Goal: Task Accomplishment & Management: Use online tool/utility

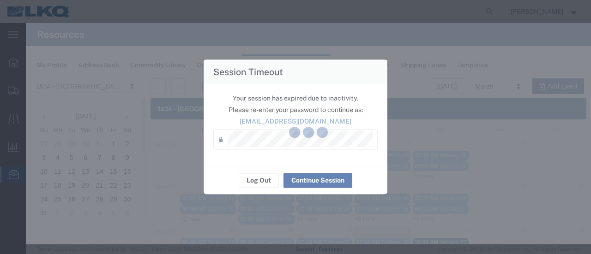
scroll to position [92, 0]
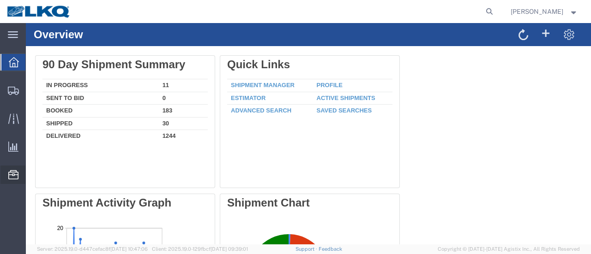
click at [0, 0] on span "Location Appointment" at bounding box center [0, 0] width 0 height 0
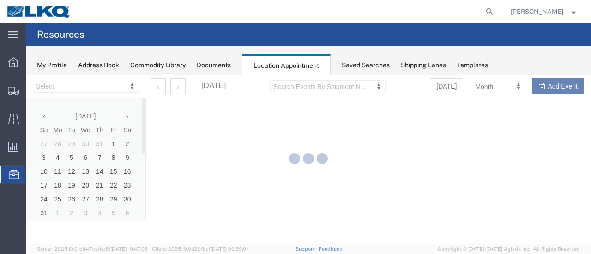
select select "28712"
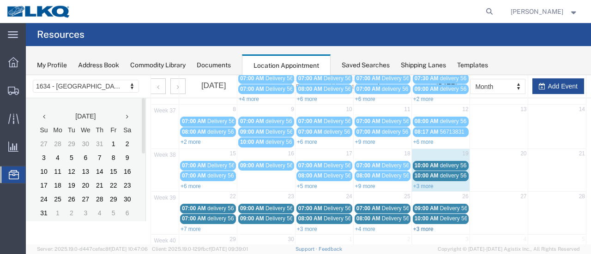
scroll to position [92, 0]
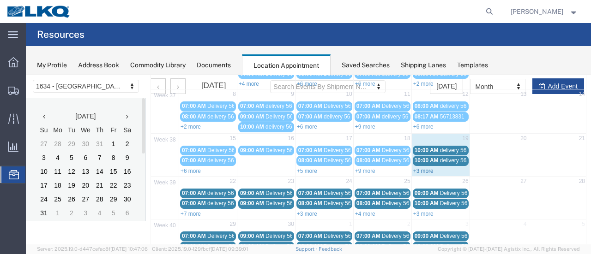
click at [421, 168] on link "+3 more" at bounding box center [423, 171] width 20 height 6
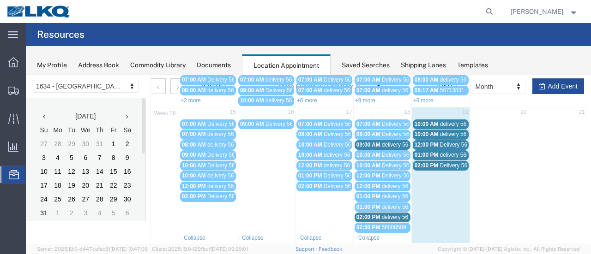
scroll to position [138, 0]
